Goal: Information Seeking & Learning: Learn about a topic

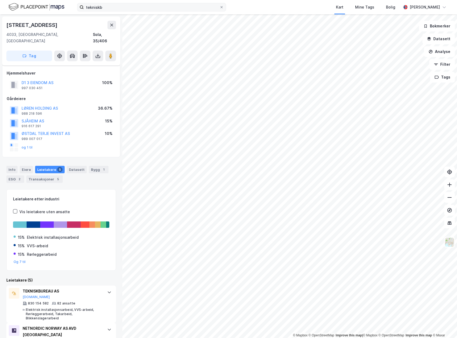
scroll to position [90, 0]
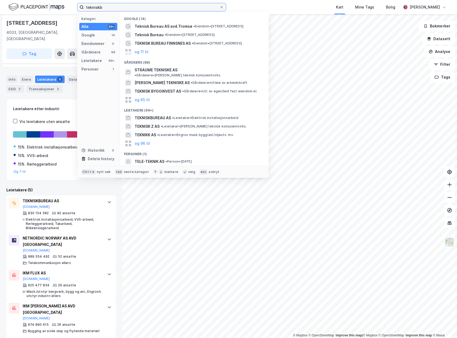
drag, startPoint x: 127, startPoint y: 9, endPoint x: 72, endPoint y: 11, distance: 54.6
click at [72, 11] on div "tekniskb Kategori Alle 99+ Google 14 Eiendommer 0 Gårdeiere 68 Leietakere 99+ P…" at bounding box center [228, 7] width 457 height 14
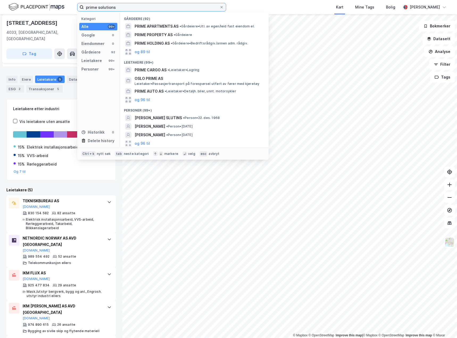
type input "prime solutions"
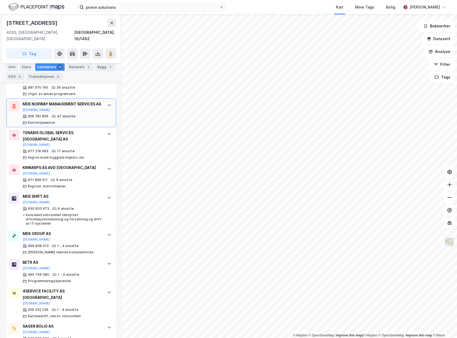
scroll to position [266, 0]
click at [99, 139] on div "TENARIS GLOBAL SERVICES [GEOGRAPHIC_DATA] AS [DOMAIN_NAME] 977 218 683 17 ansat…" at bounding box center [61, 144] width 110 height 35
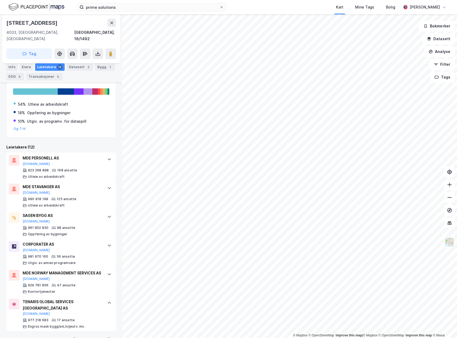
scroll to position [95, 0]
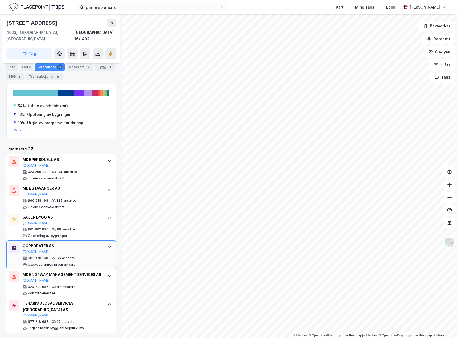
click at [87, 243] on div "CORPORATER AS [DOMAIN_NAME]" at bounding box center [62, 247] width 79 height 11
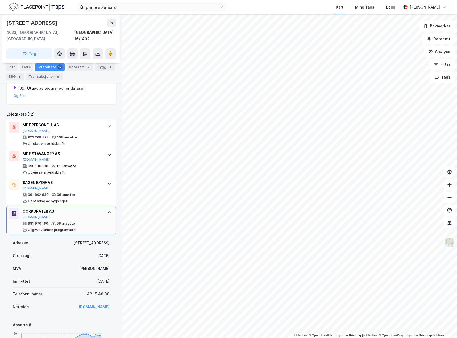
scroll to position [122, 0]
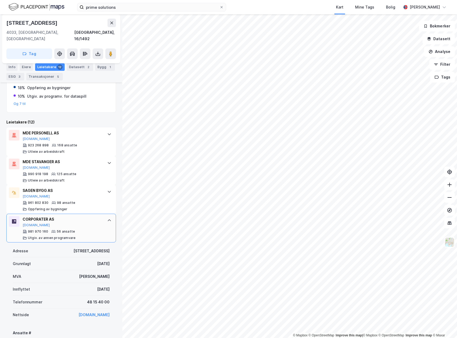
click at [91, 229] on div "981 970 160 56 ansatte [PERSON_NAME]. av annen programvare" at bounding box center [62, 234] width 79 height 11
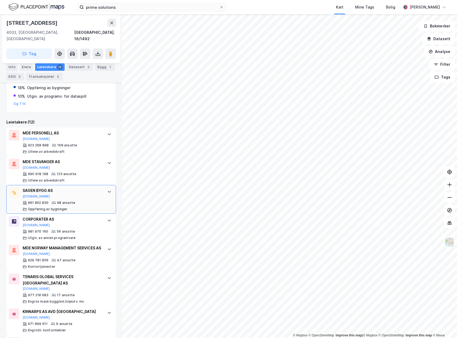
click at [94, 200] on div "961 802 830 98 ansatte Oppføring av bygninger" at bounding box center [62, 205] width 79 height 11
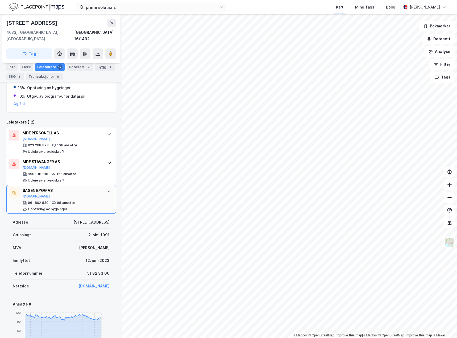
click at [94, 200] on div "961 802 830 98 ansatte Oppføring av bygninger" at bounding box center [62, 205] width 79 height 11
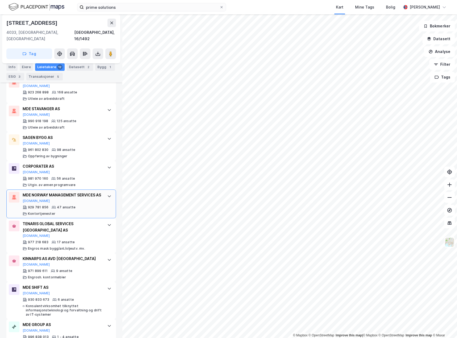
scroll to position [175, 0]
click at [89, 232] on div "TENARIS GLOBAL SERVICES [GEOGRAPHIC_DATA] AS [DOMAIN_NAME] 977 218 683 17 ansat…" at bounding box center [62, 235] width 79 height 30
